Goal: Task Accomplishment & Management: Use online tool/utility

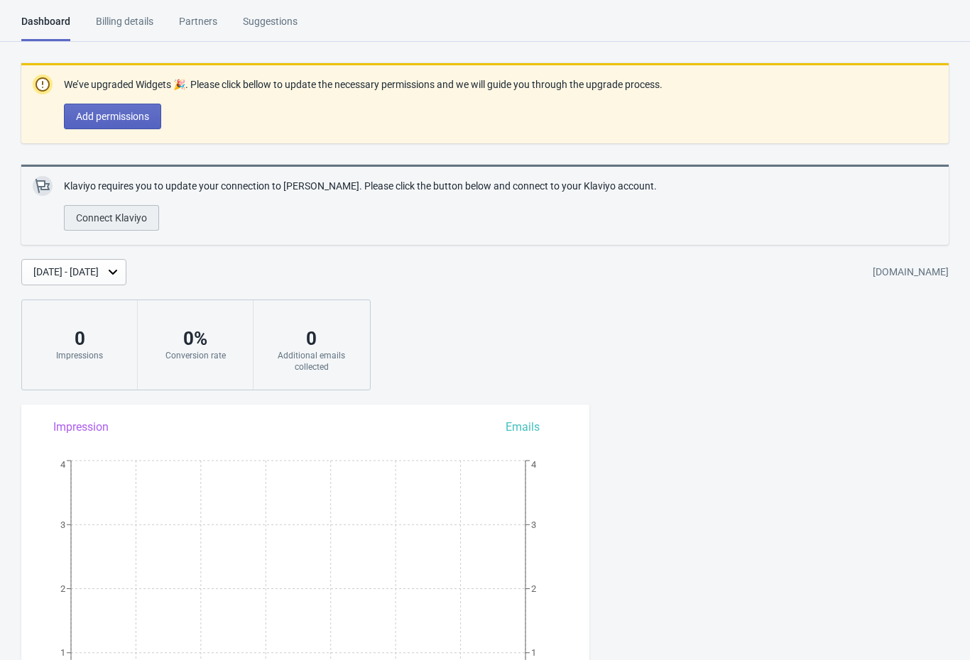
click at [96, 219] on span "Connect Klaviyo" at bounding box center [111, 217] width 71 height 11
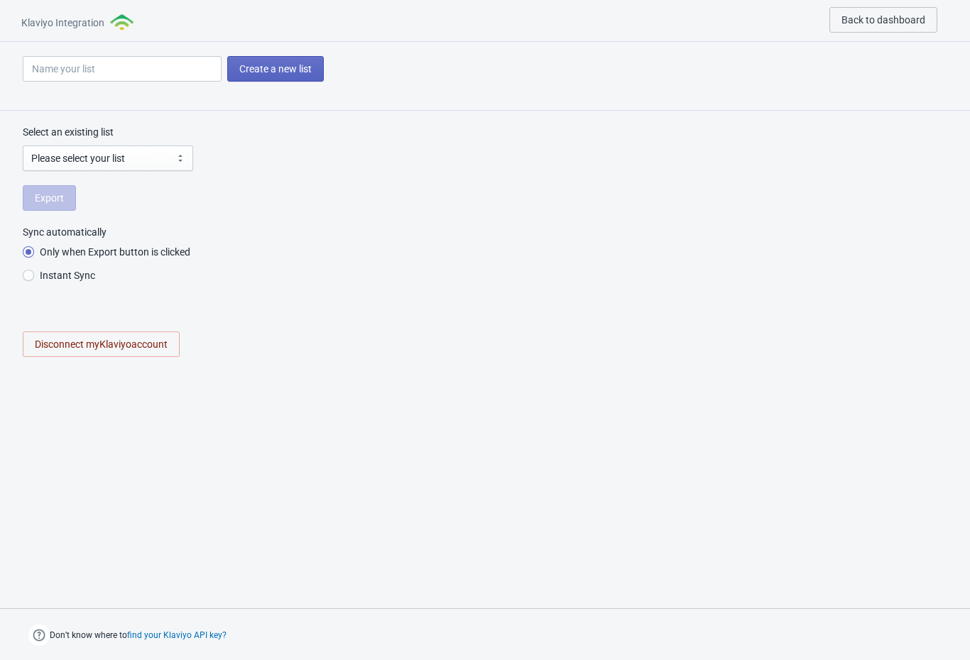
radio input "true"
click at [60, 161] on select "Please select your list Preview List Spin Wheel - Sign Up - List - v1 Smile - M…" at bounding box center [108, 159] width 170 height 26
click at [156, 70] on input at bounding box center [122, 69] width 199 height 26
type input "A"
radio input "true"
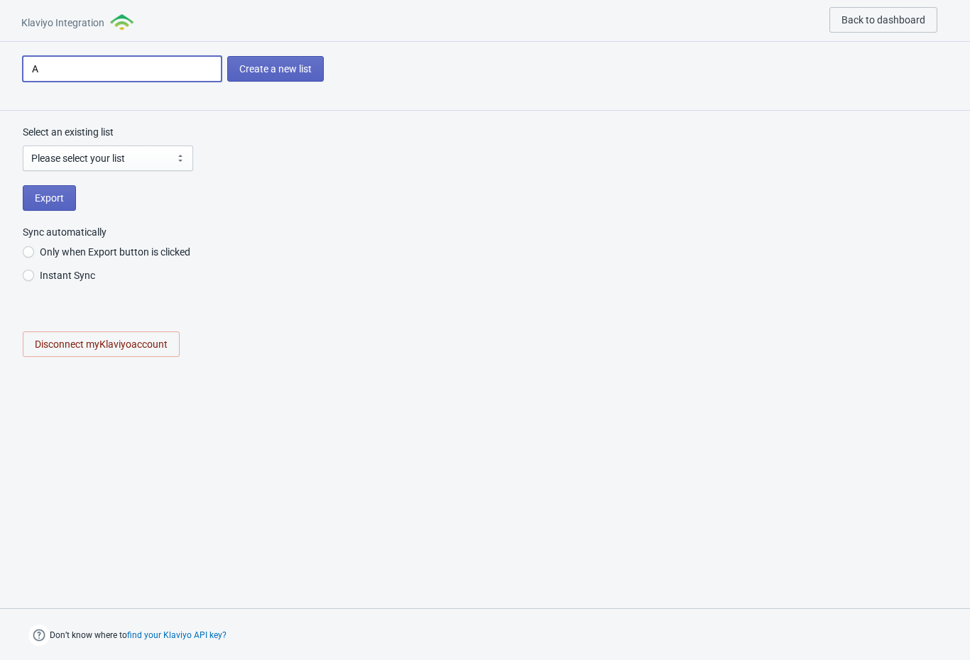
type input "Au"
radio input "true"
type input "Aug"
radio input "true"
type input "Augu"
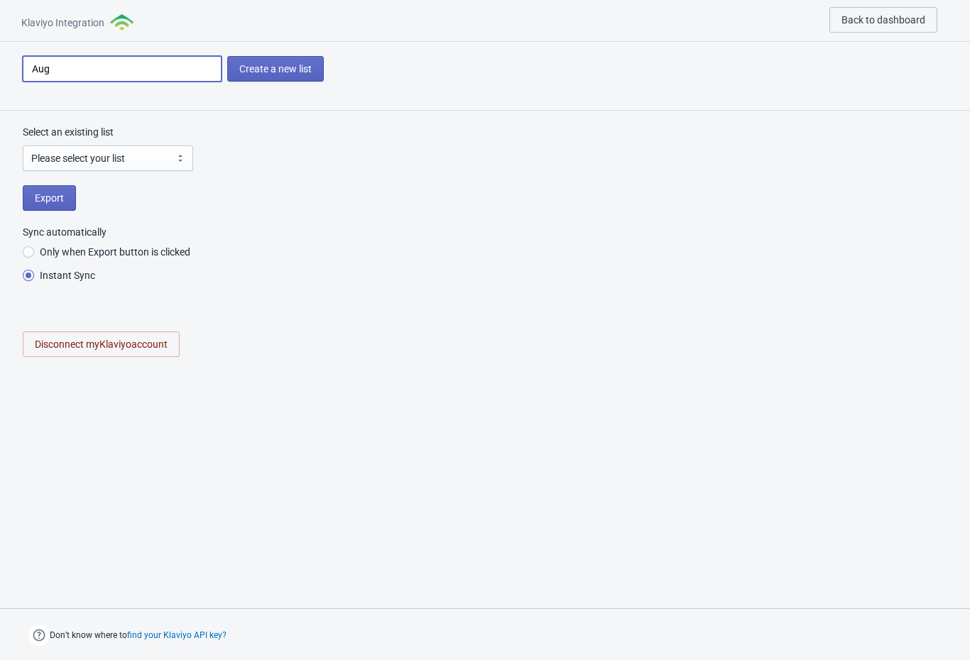
radio input "true"
type input "Augus"
radio input "true"
type input "August"
radio input "true"
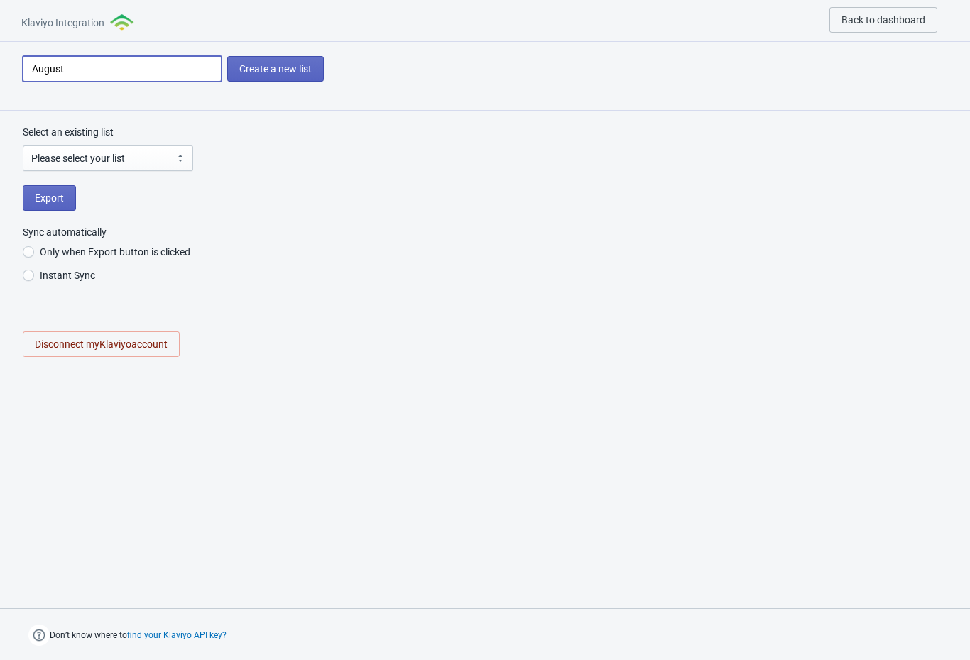
type input "August"
radio input "true"
type input "August 2"
radio input "true"
type input "August 20"
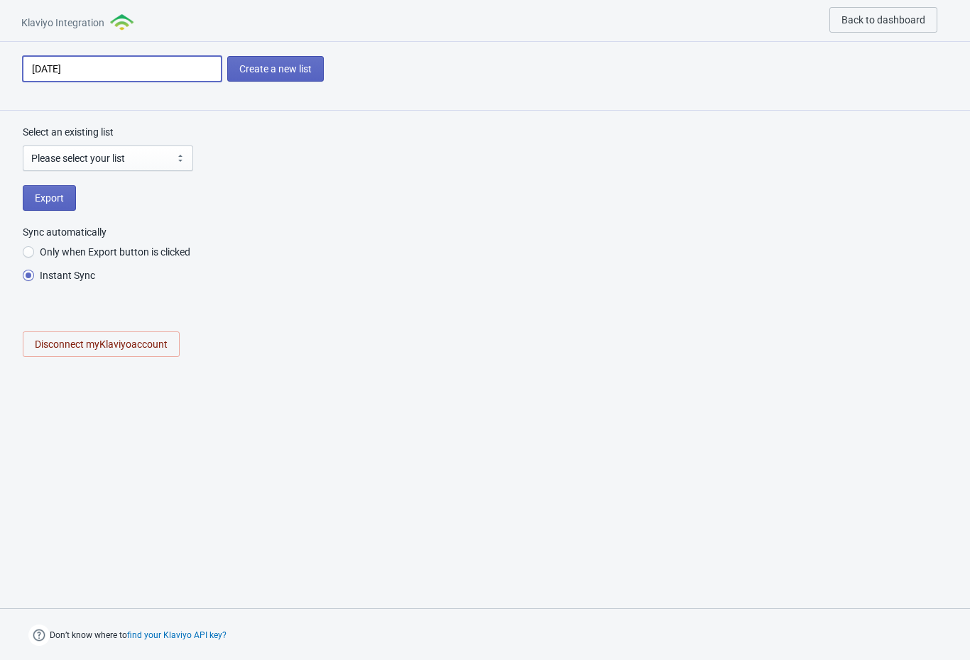
radio input "true"
type input "August 202"
radio input "true"
type input "August 2025"
radio input "true"
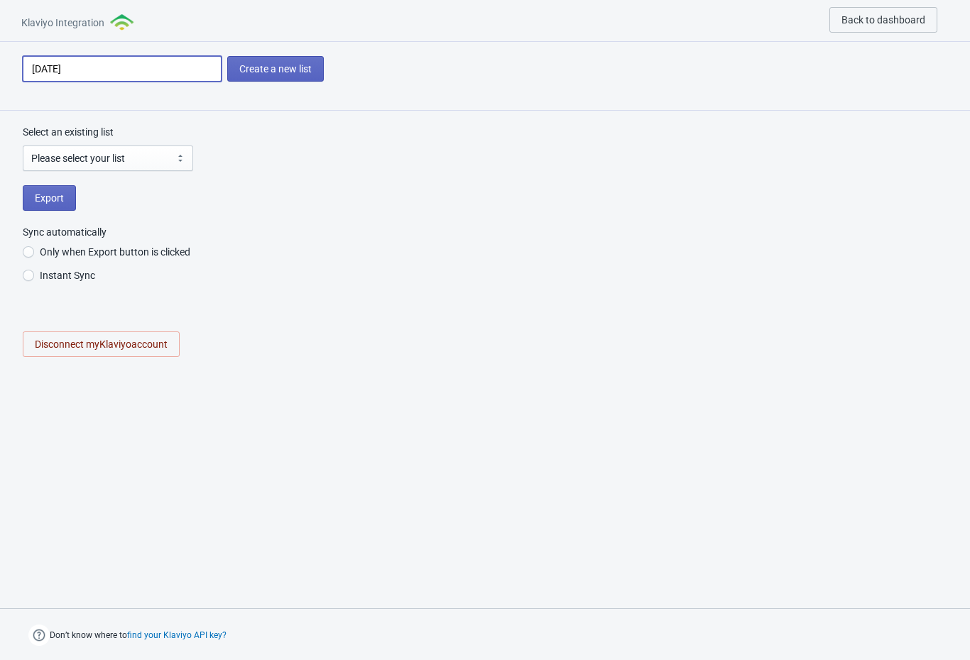
type input "August 2025"
radio input "true"
type input "August 2025 T"
radio input "true"
type input "August 2025 Ta"
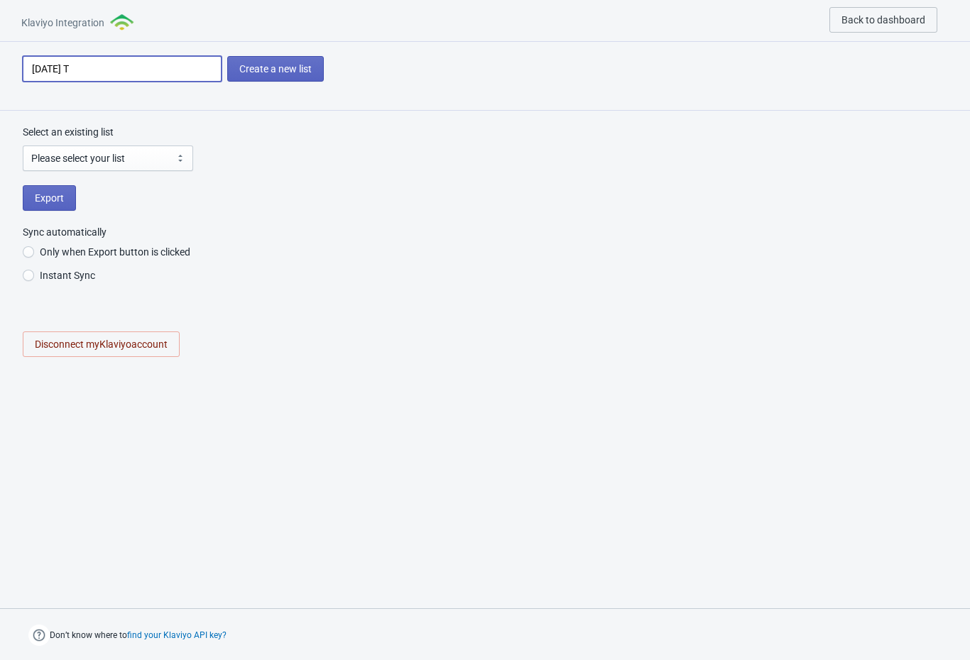
radio input "true"
type input "August 2025 Tad"
radio input "true"
type input "August 2025 Tada"
radio input "true"
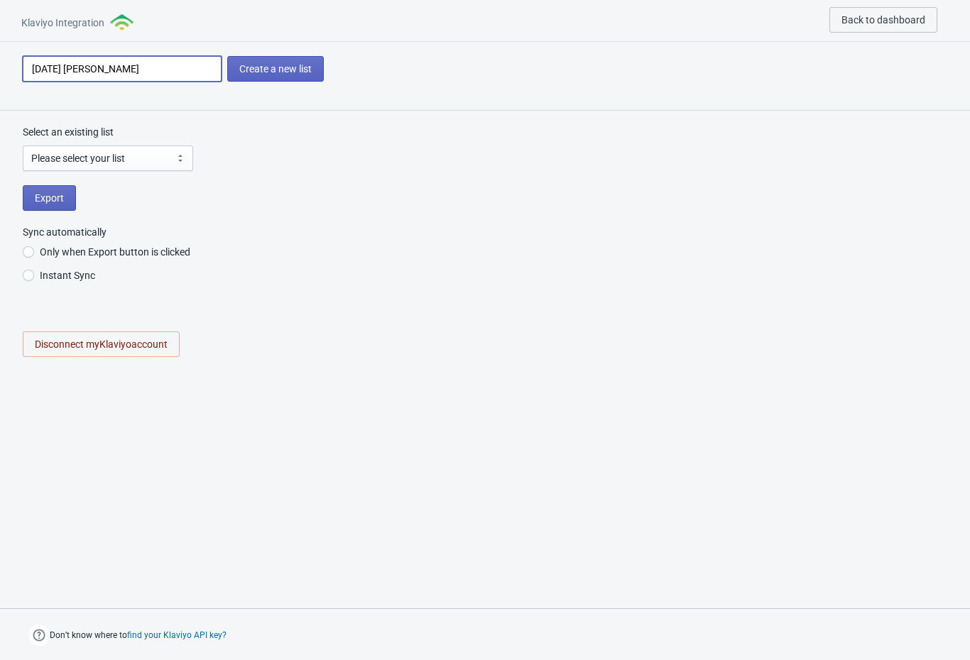
type input "August 2025 Tada"
radio input "true"
type input "August 2025 Tada L"
radio input "true"
type input "August 2025 Tada La"
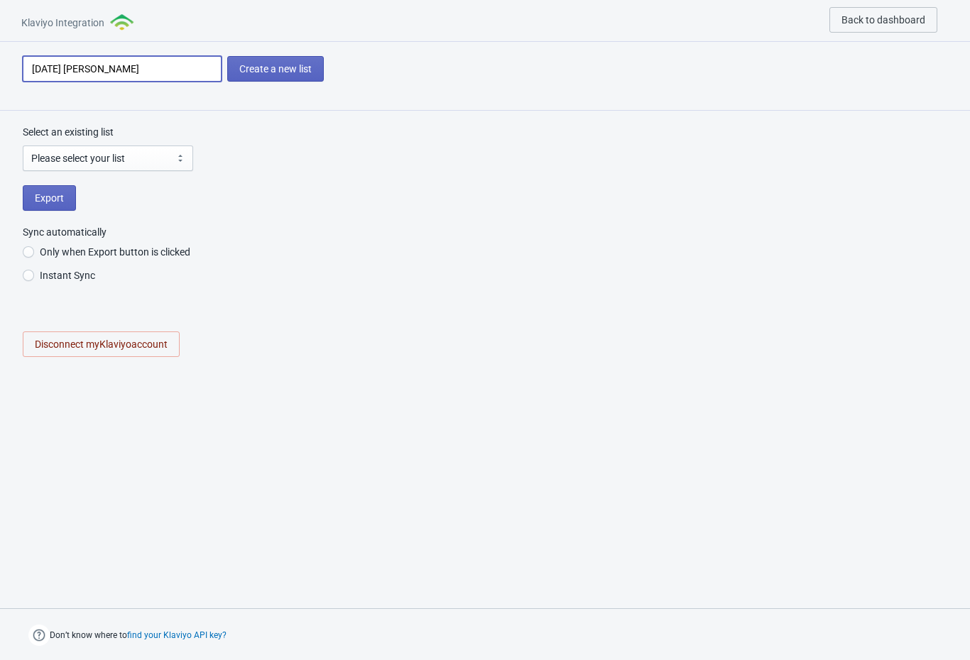
radio input "true"
type input "August 2025 Tada L"
radio input "true"
type input "August 2025 Tada"
radio input "true"
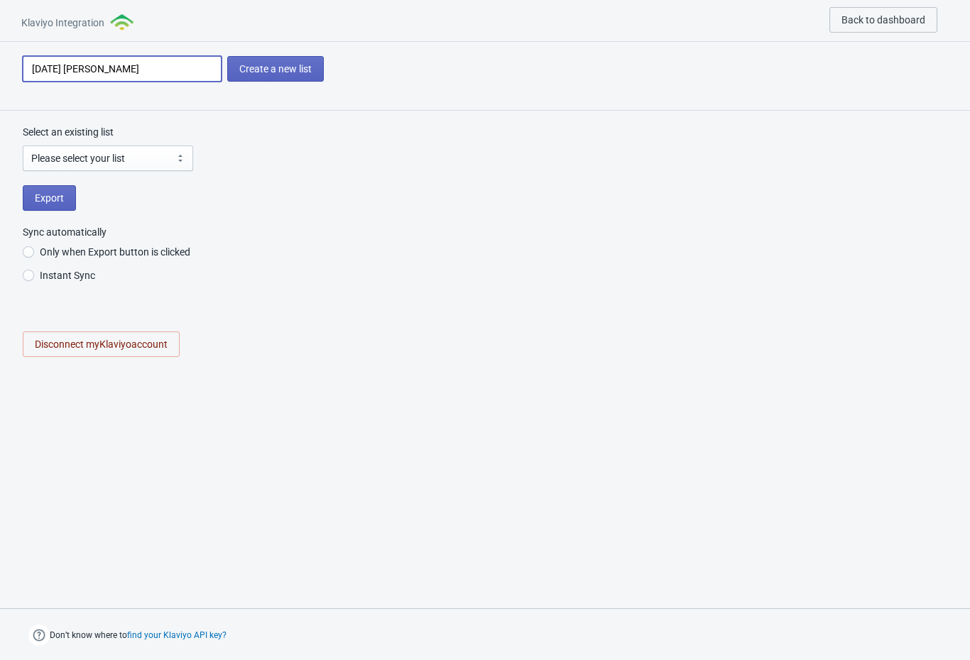
type input "August 2025 Tada R"
radio input "true"
type input "August 2025 Tada Re"
radio input "true"
type input "August 2025 Tada ReL"
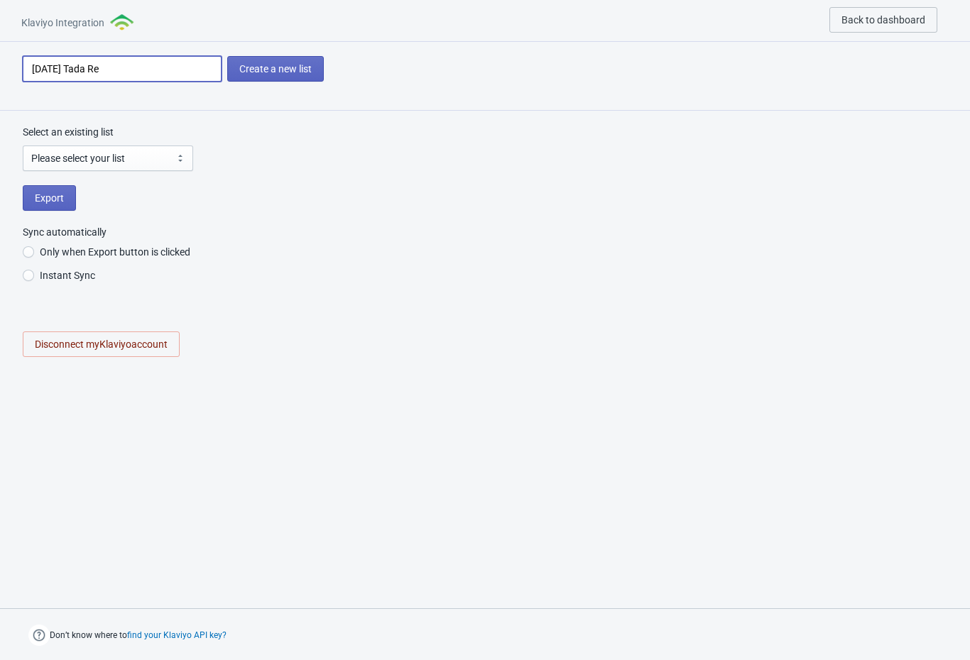
radio input "true"
type input "August 2025 Tada ReLa"
radio input "true"
type input "August 2025 Tada ReLau"
radio input "true"
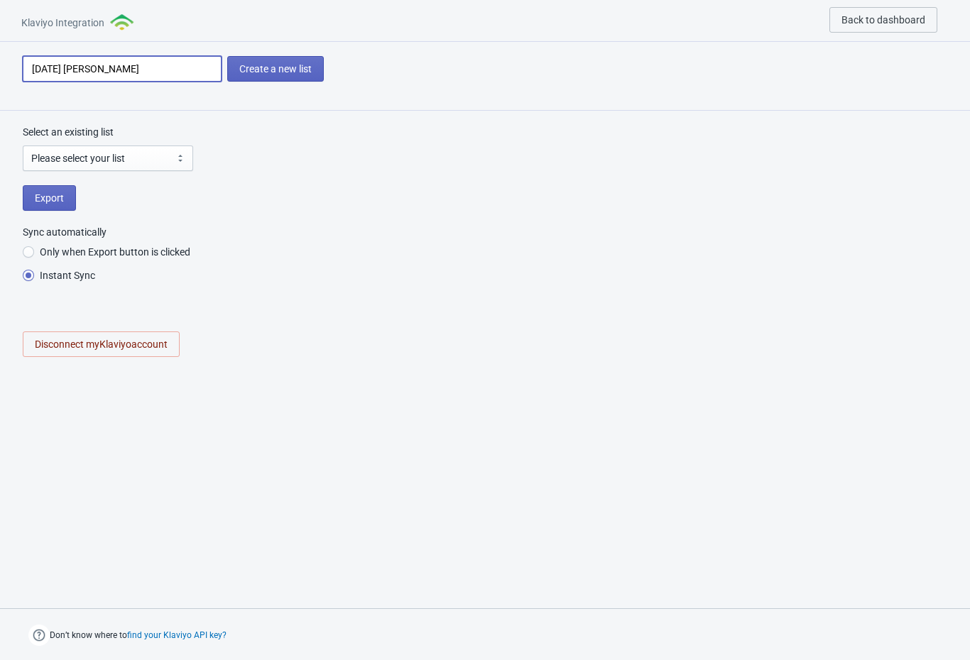
type input "August 2025 Tada ReLaun"
radio input "true"
type input "August 2025 Tada ReLaunc"
radio input "true"
type input "August 2025 Tada ReLaunch"
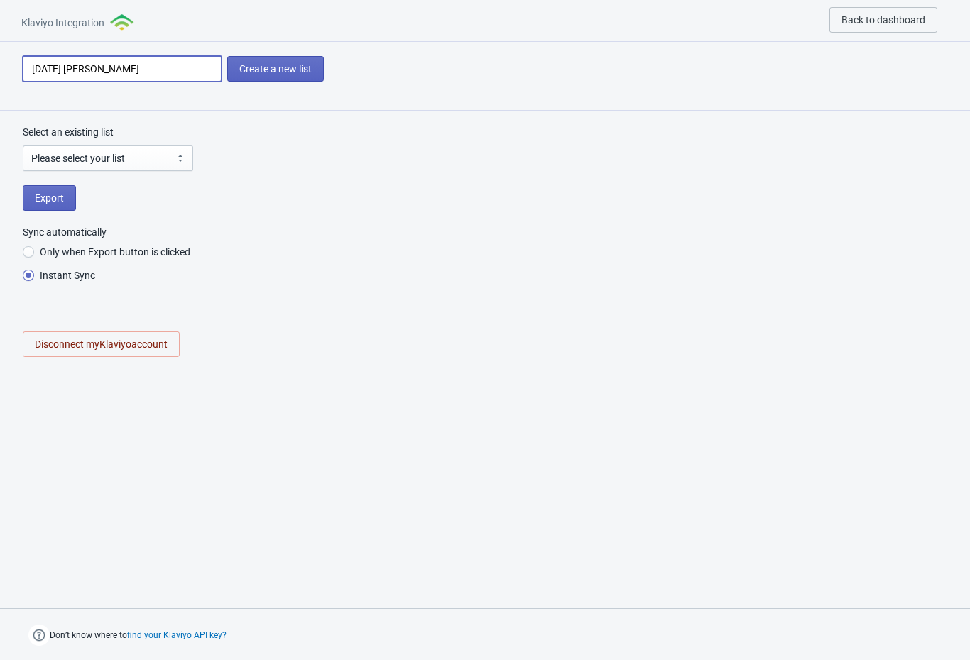
radio input "true"
type input "August 2025 Tada ReLaunch"
click at [268, 64] on span "Create a new list" at bounding box center [275, 68] width 72 height 11
radio input "true"
select select "[object Object]"
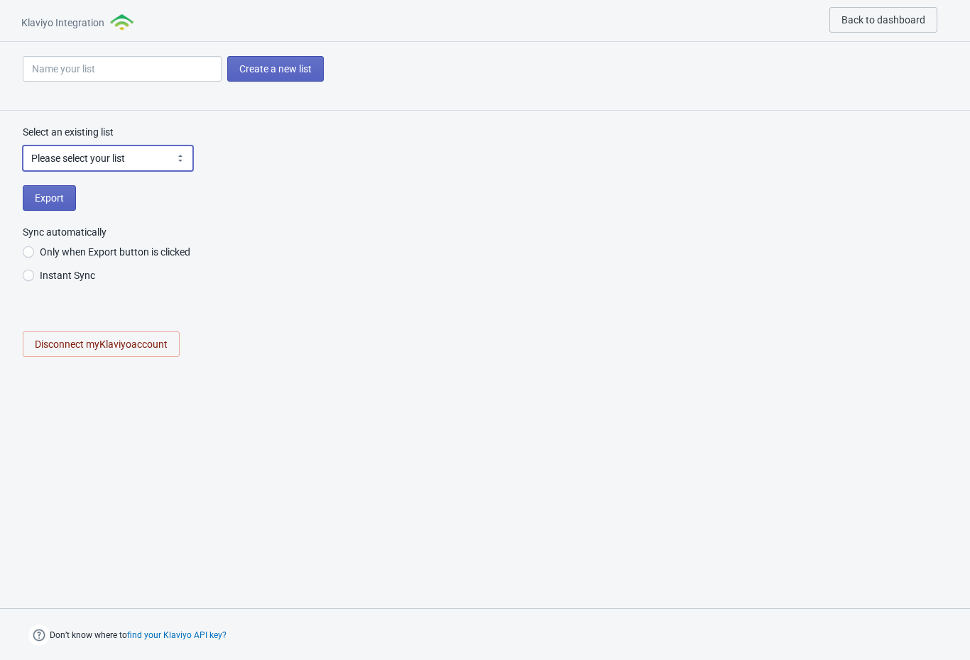
click at [72, 161] on select "Please select your list Preview List Spin Wheel - Sign Up - List - v1 Smile - M…" at bounding box center [108, 159] width 170 height 26
click at [47, 165] on select "Please select your list Preview List Spin Wheel - Sign Up - List - v1 Smile - M…" at bounding box center [108, 159] width 170 height 26
click at [308, 522] on div at bounding box center [485, 487] width 970 height 202
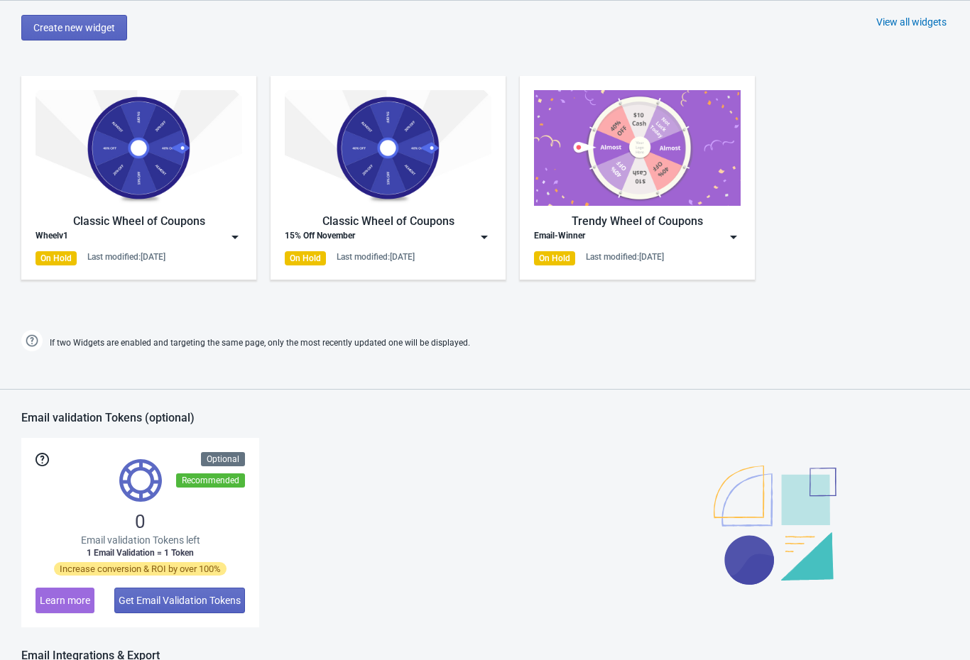
scroll to position [778, 0]
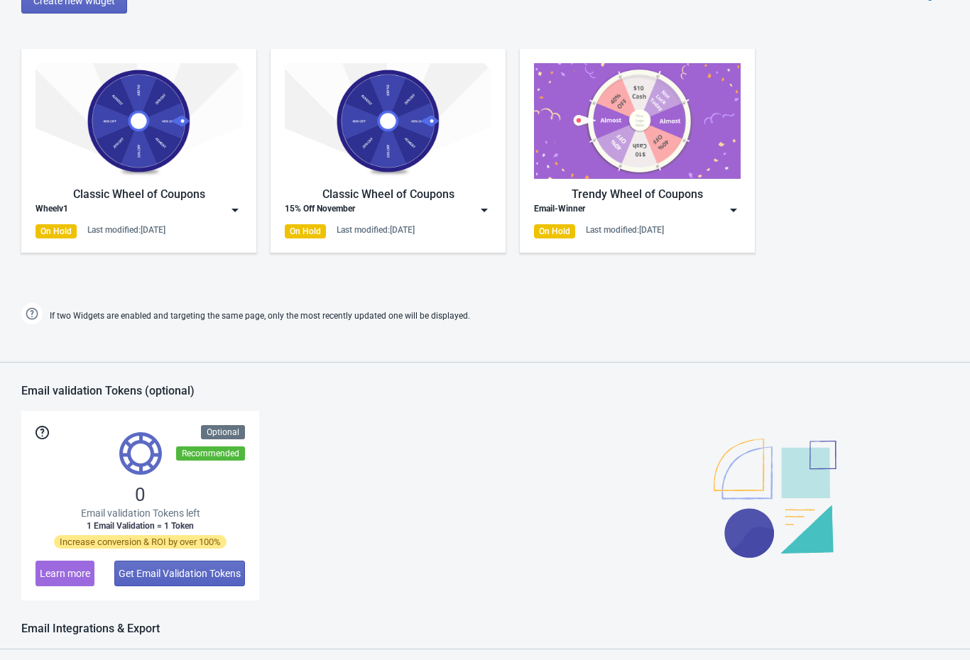
click at [105, 178] on img at bounding box center [139, 121] width 207 height 116
click at [91, 107] on img at bounding box center [139, 121] width 207 height 116
click at [533, 386] on div "Email validation Tokens (optional)" at bounding box center [485, 397] width 970 height 27
click at [121, 228] on div "Last modified: [DATE]" at bounding box center [126, 229] width 78 height 11
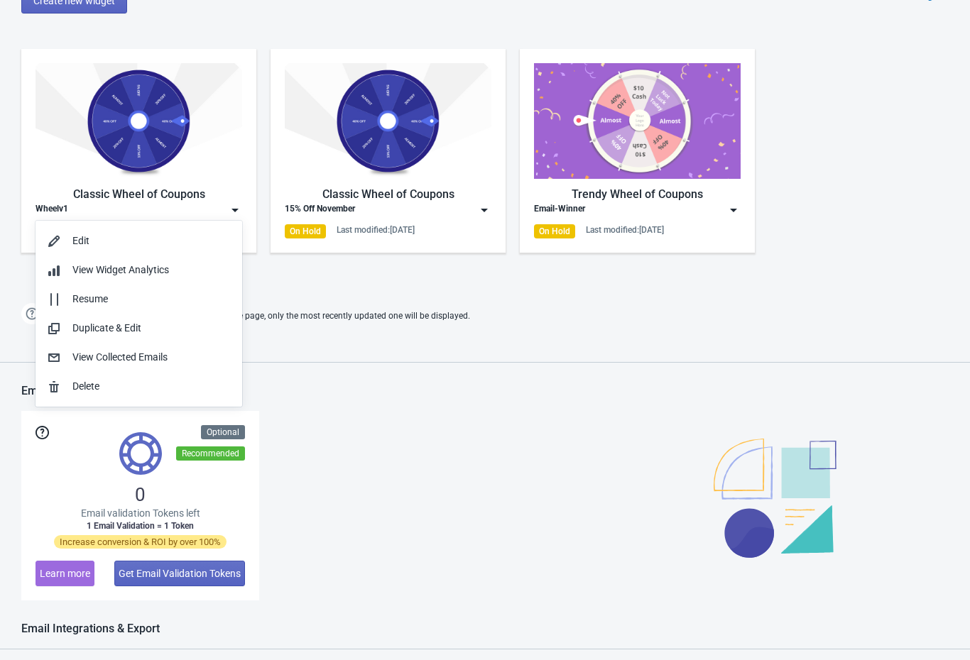
click at [156, 229] on button "Edit" at bounding box center [139, 241] width 207 height 29
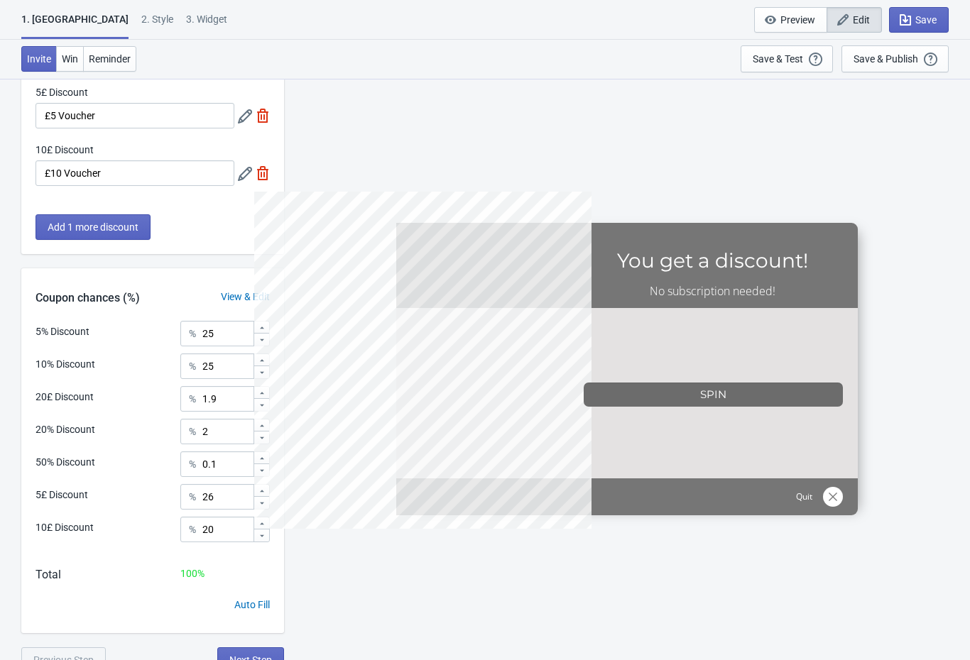
scroll to position [359, 0]
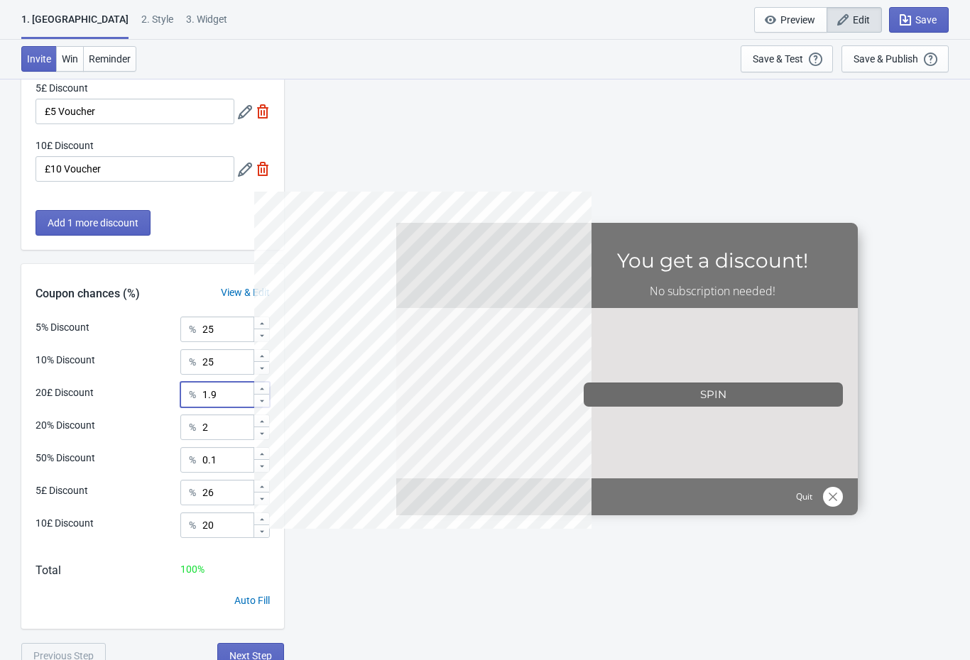
click at [223, 398] on input "1.9" at bounding box center [227, 395] width 51 height 26
type input "1"
type input "0"
click at [236, 457] on input "0.1" at bounding box center [227, 460] width 51 height 26
type input "0"
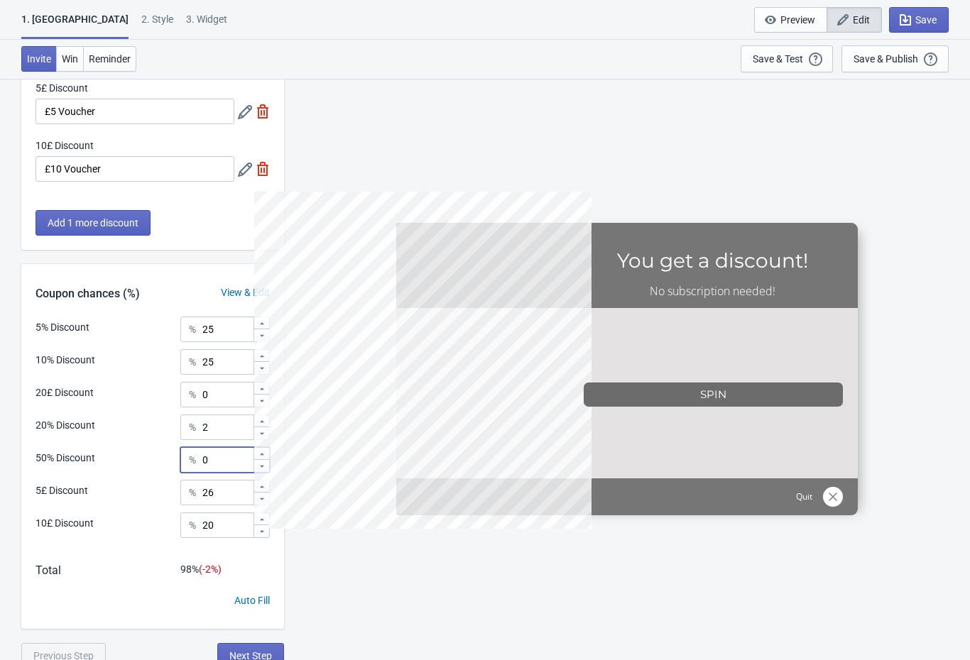
click at [224, 528] on input "20" at bounding box center [227, 526] width 51 height 26
click at [224, 494] on input "26" at bounding box center [227, 493] width 51 height 26
type input "2"
type input "30"
click at [227, 423] on input "2" at bounding box center [227, 428] width 51 height 26
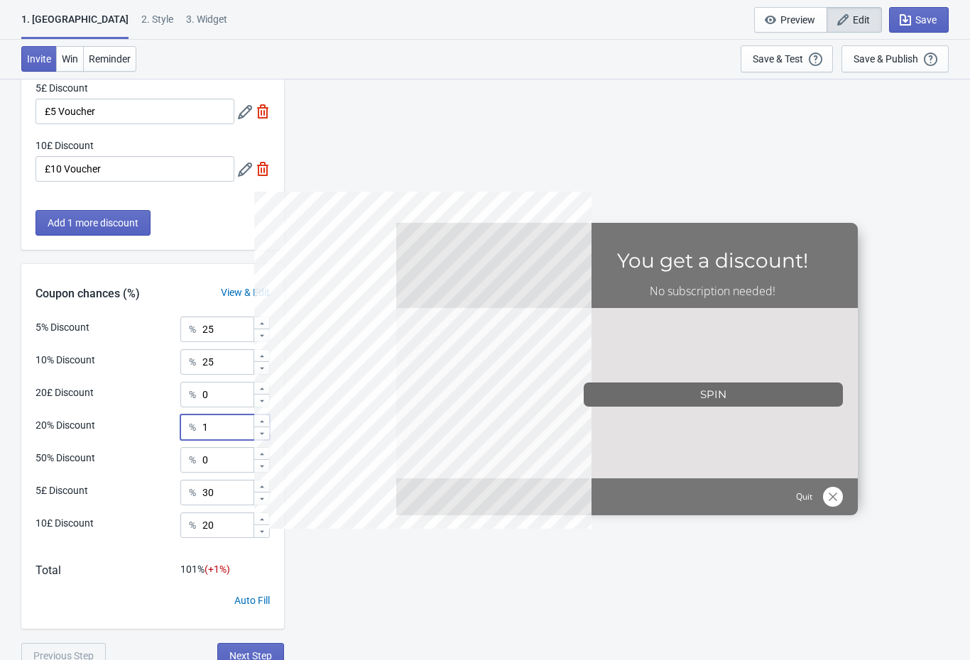
type input "1"
click at [238, 361] on input "25" at bounding box center [227, 362] width 51 height 26
type input "2"
type input "30"
click at [240, 518] on input "20" at bounding box center [227, 526] width 51 height 26
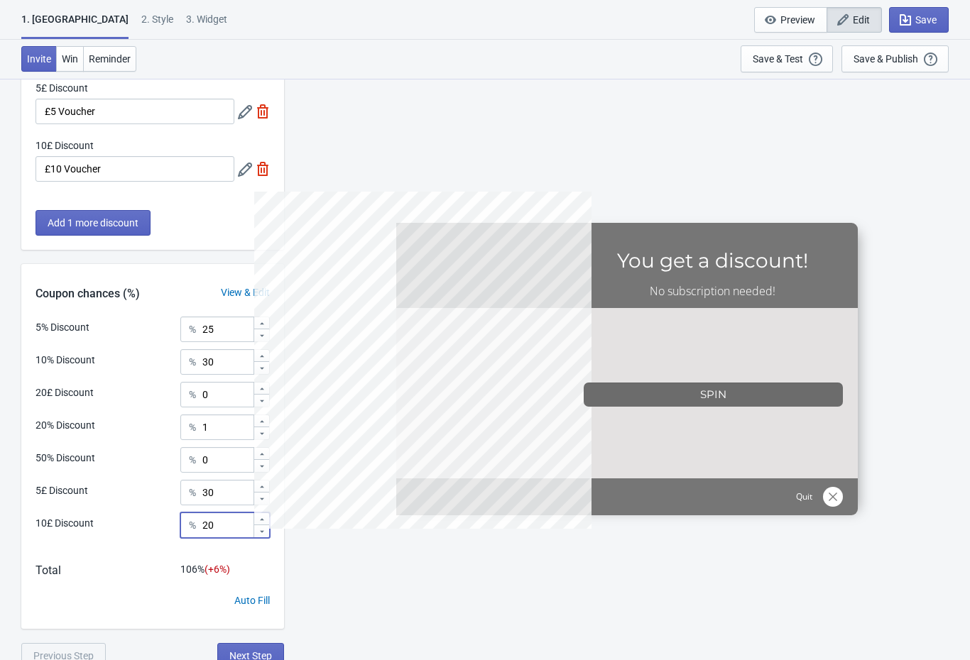
type input "2"
type input "14"
click at [923, 9] on button "Save" at bounding box center [919, 20] width 60 height 26
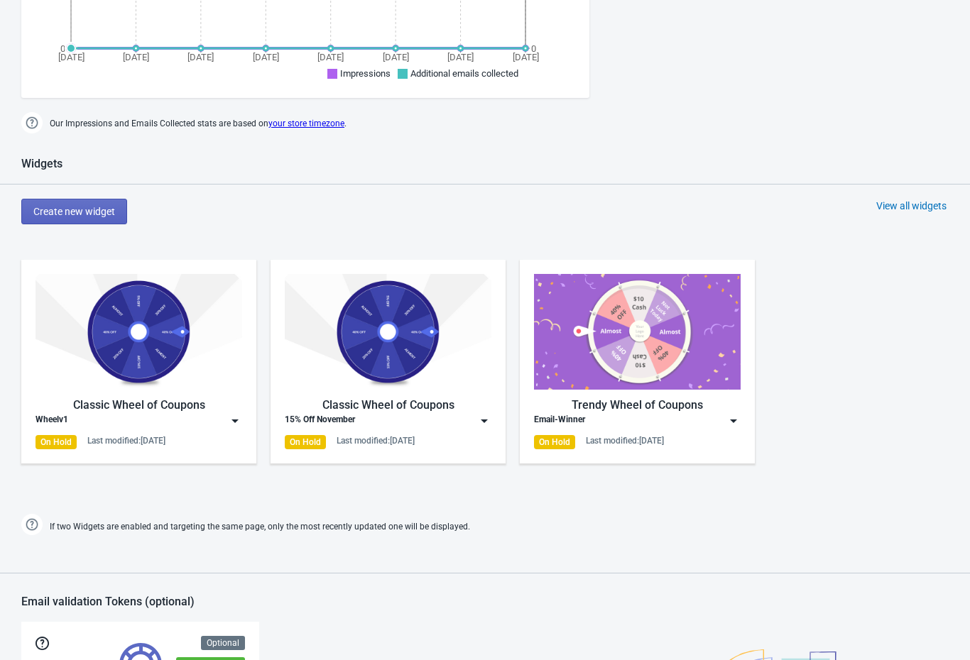
scroll to position [570, 0]
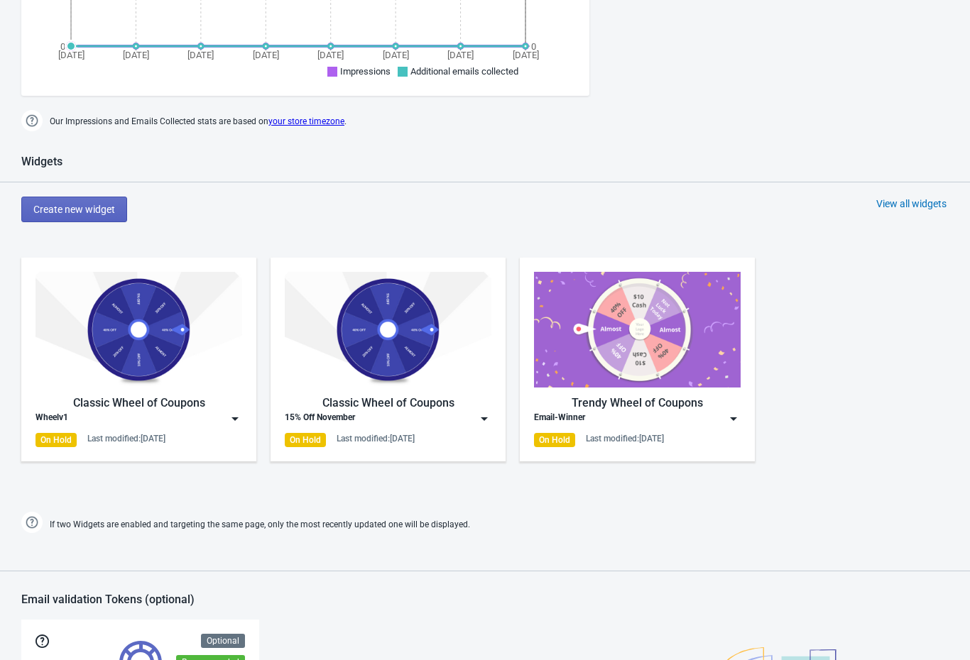
click at [241, 413] on img at bounding box center [235, 419] width 14 height 14
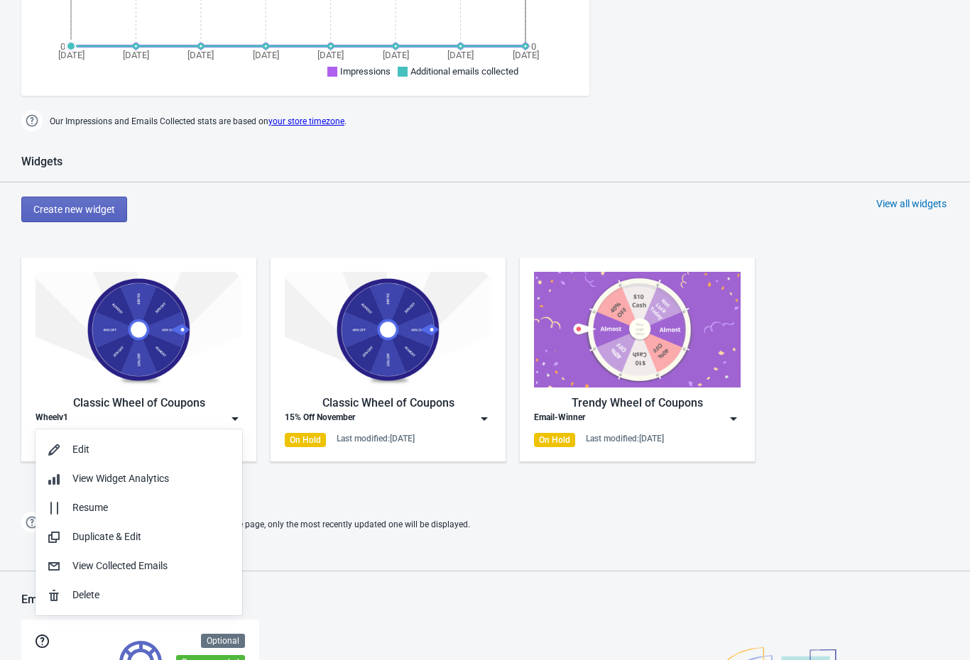
click at [147, 514] on div "Resume" at bounding box center [151, 508] width 158 height 15
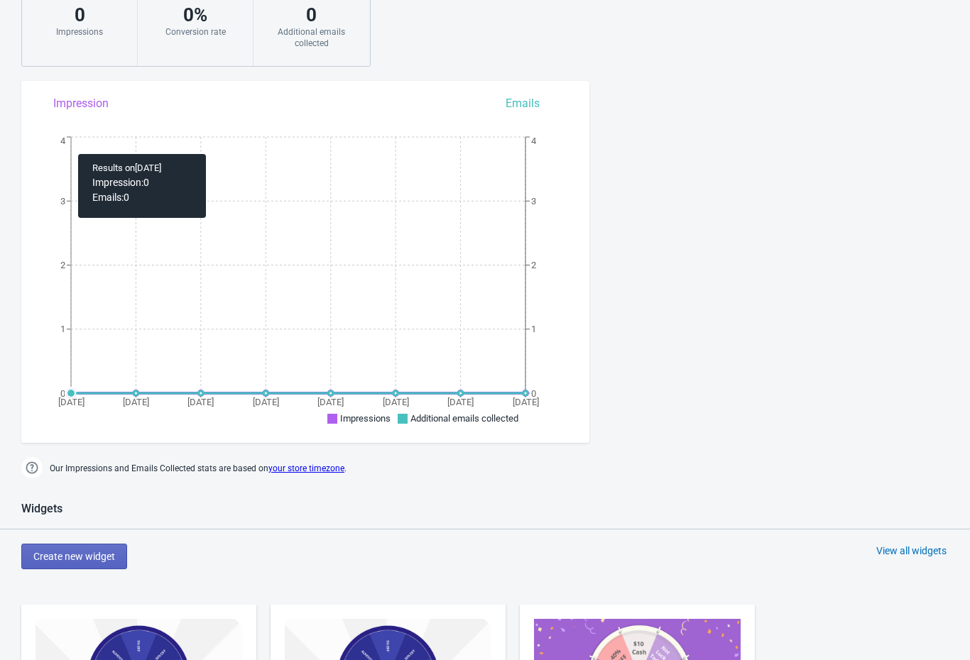
scroll to position [163, 0]
